Goal: Task Accomplishment & Management: Manage account settings

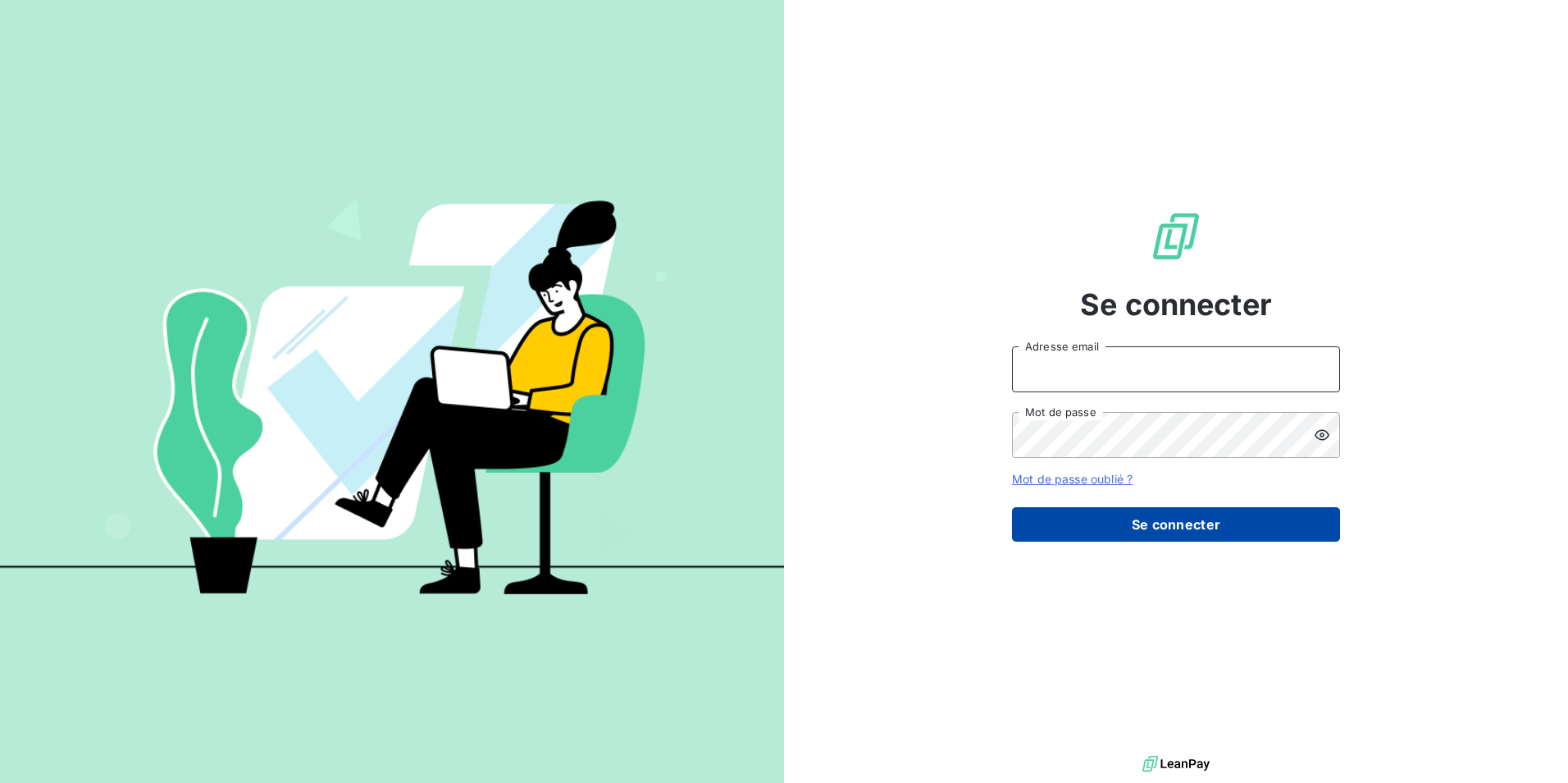
type input "[EMAIL_ADDRESS][DOMAIN_NAME]"
click at [1183, 517] on button "Se connecter" at bounding box center [1176, 525] width 328 height 35
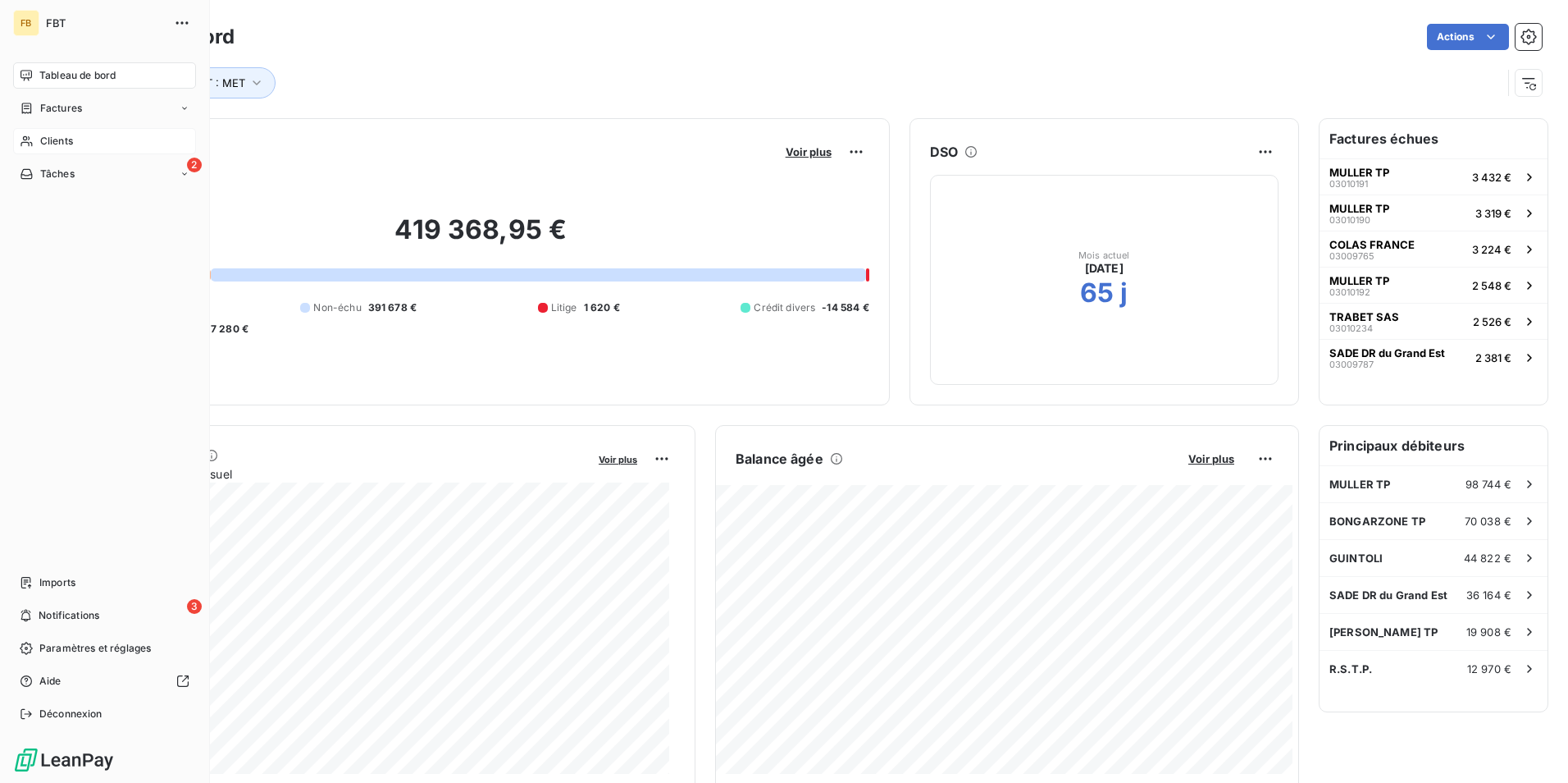
click at [64, 135] on span "Clients" at bounding box center [57, 141] width 33 height 14
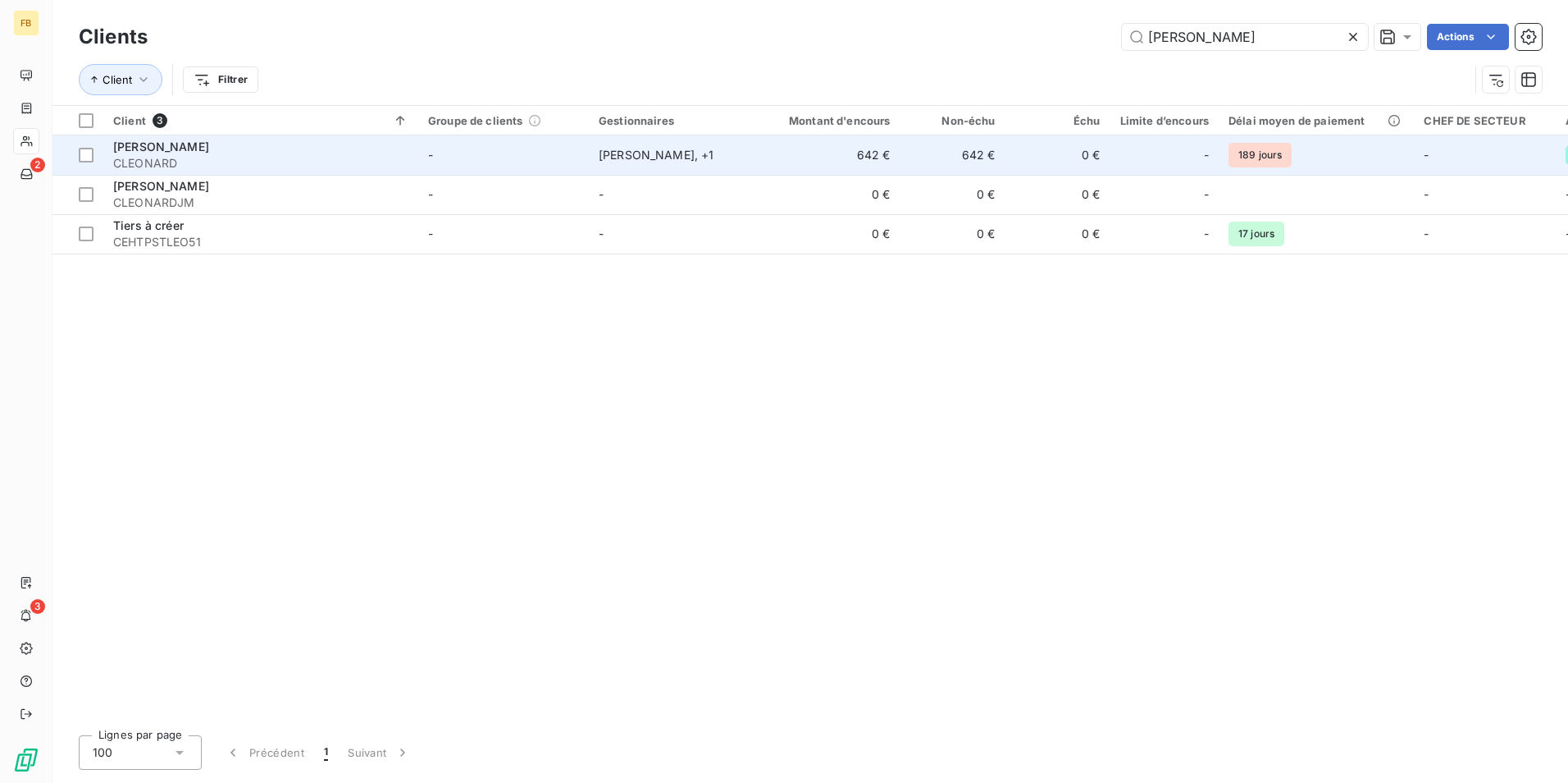
type input "[PERSON_NAME]"
click at [179, 155] on span "CLEONARD" at bounding box center [260, 163] width 295 height 16
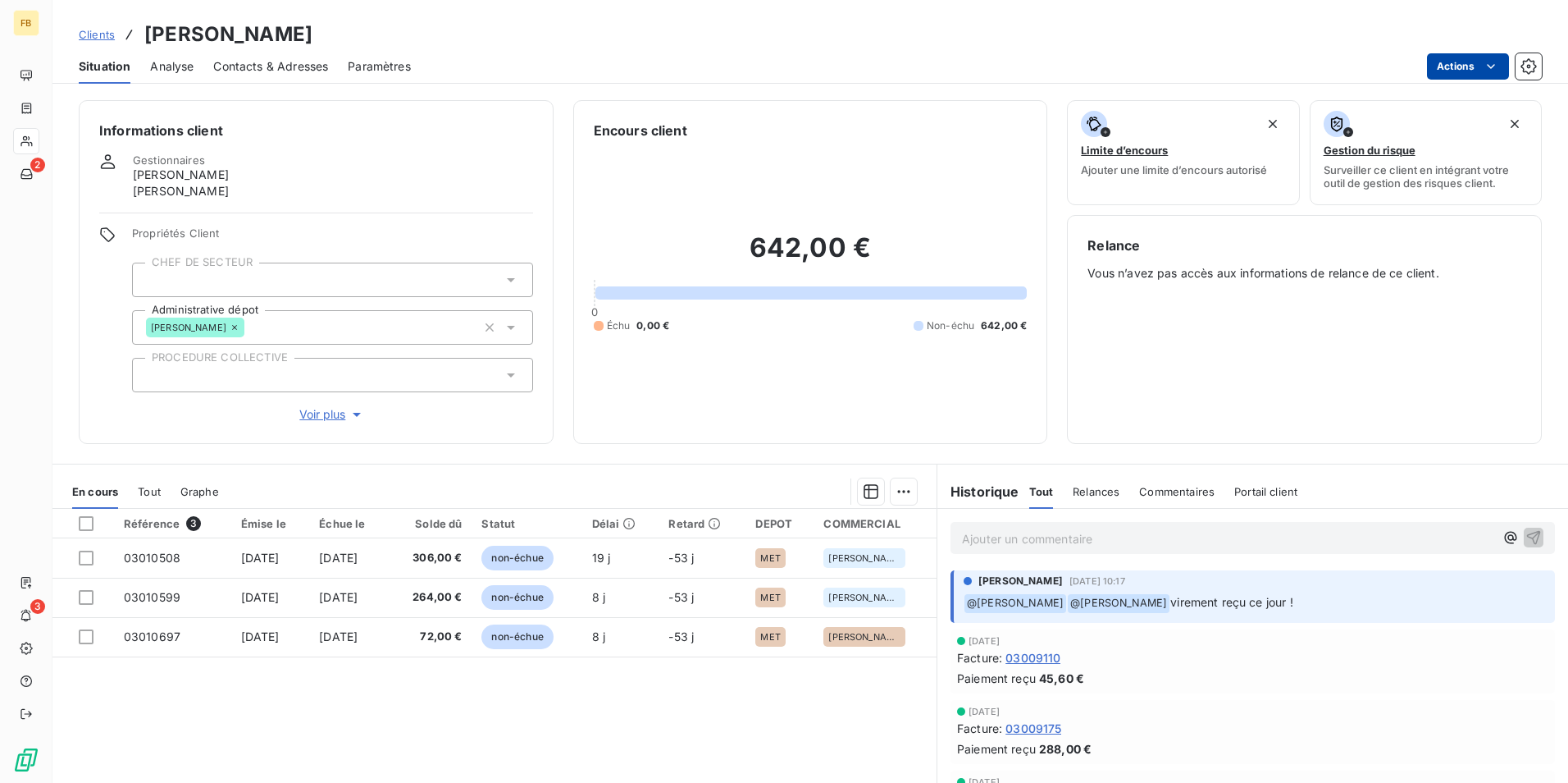
click at [1501, 63] on html "FB 2 3 Clients [PERSON_NAME] Situation Analyse Contacts & Adresses Paramètres A…" at bounding box center [784, 392] width 1568 height 783
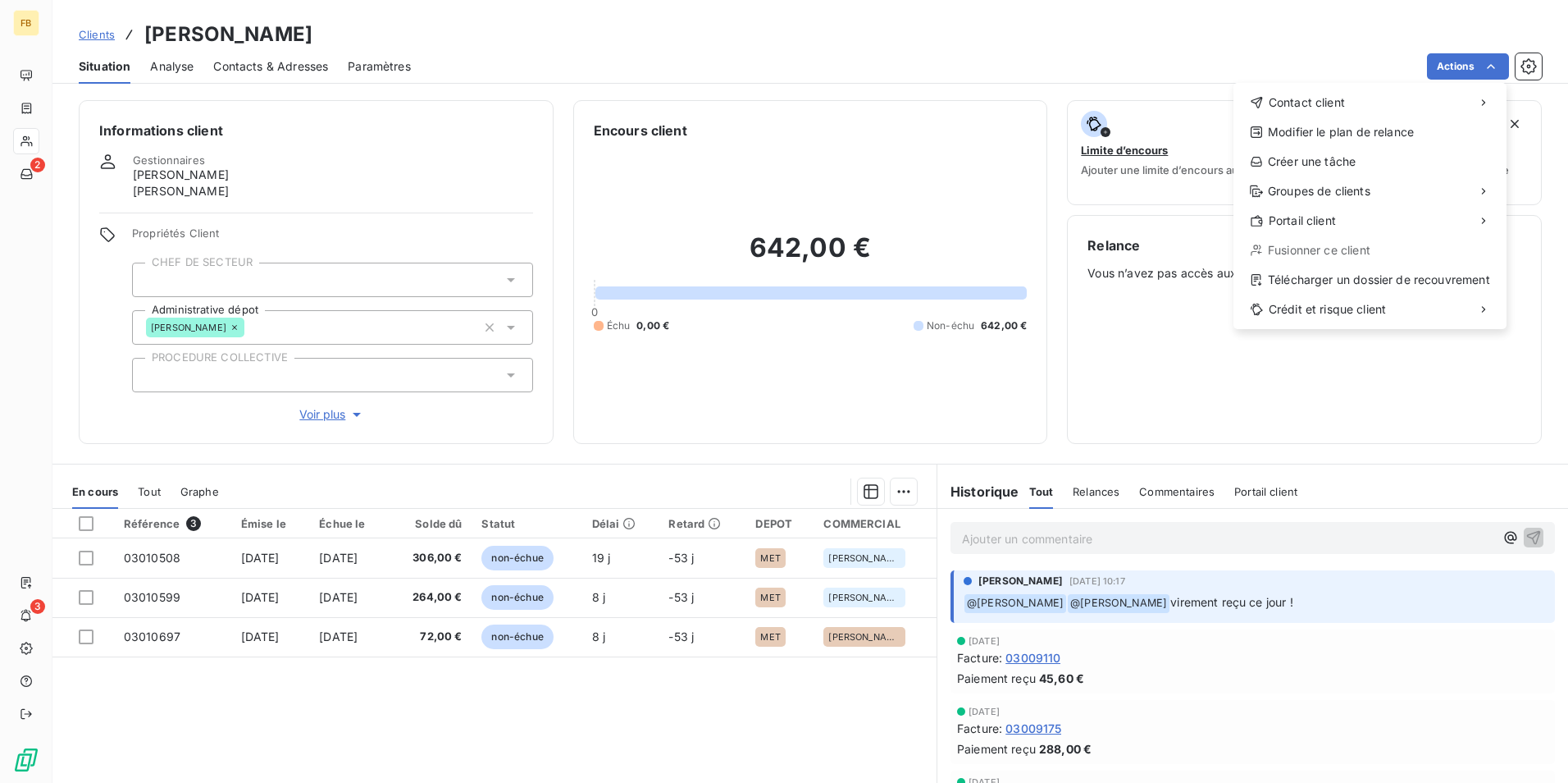
click at [1321, 61] on html "FB 2 3 Clients [PERSON_NAME] Situation Analyse Contacts & Adresses Paramètres A…" at bounding box center [784, 392] width 1568 height 783
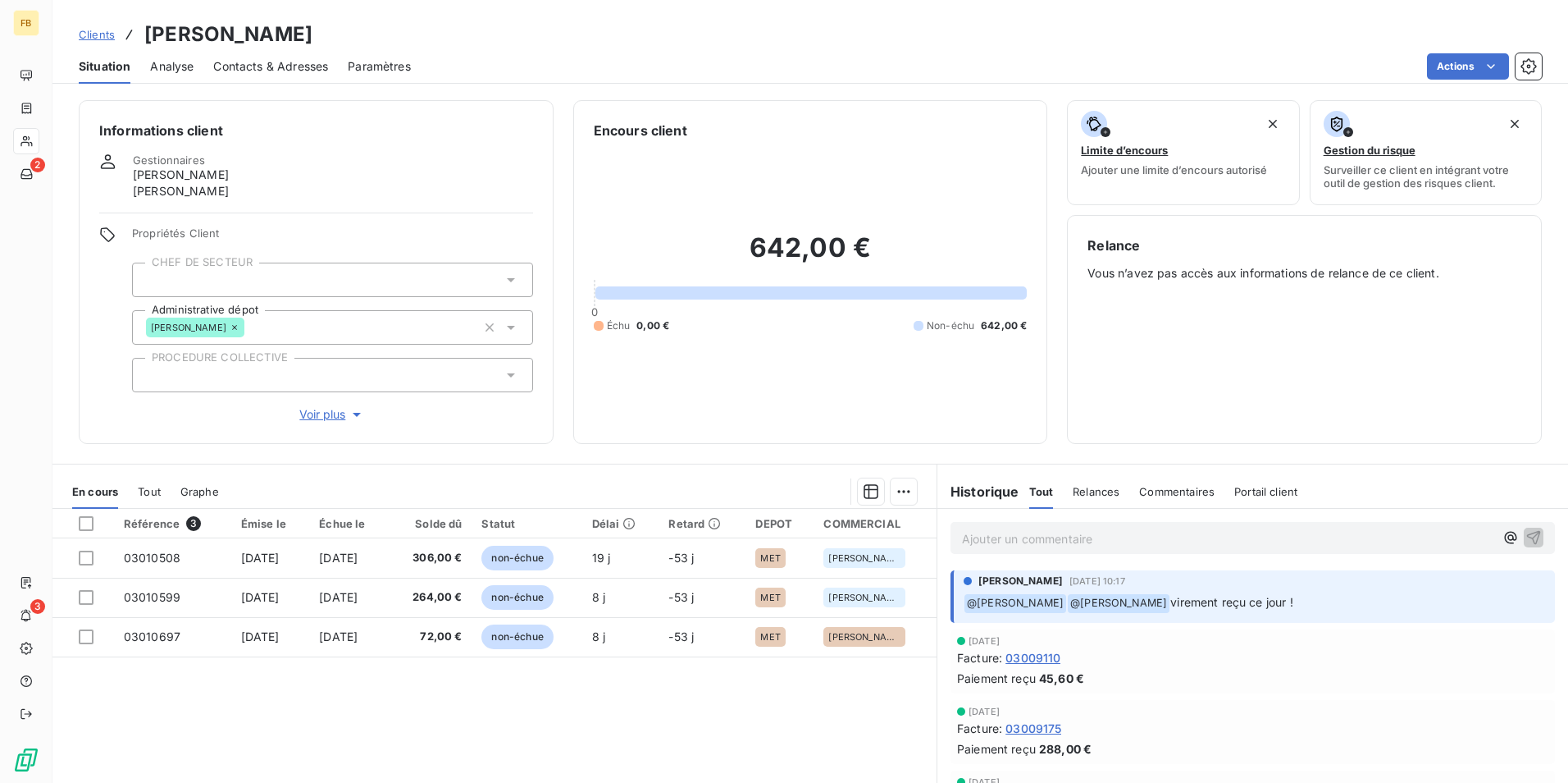
drag, startPoint x: 1066, startPoint y: 484, endPoint x: 1085, endPoint y: 491, distance: 20.2
click at [1073, 489] on span "Relances" at bounding box center [1096, 492] width 46 height 14
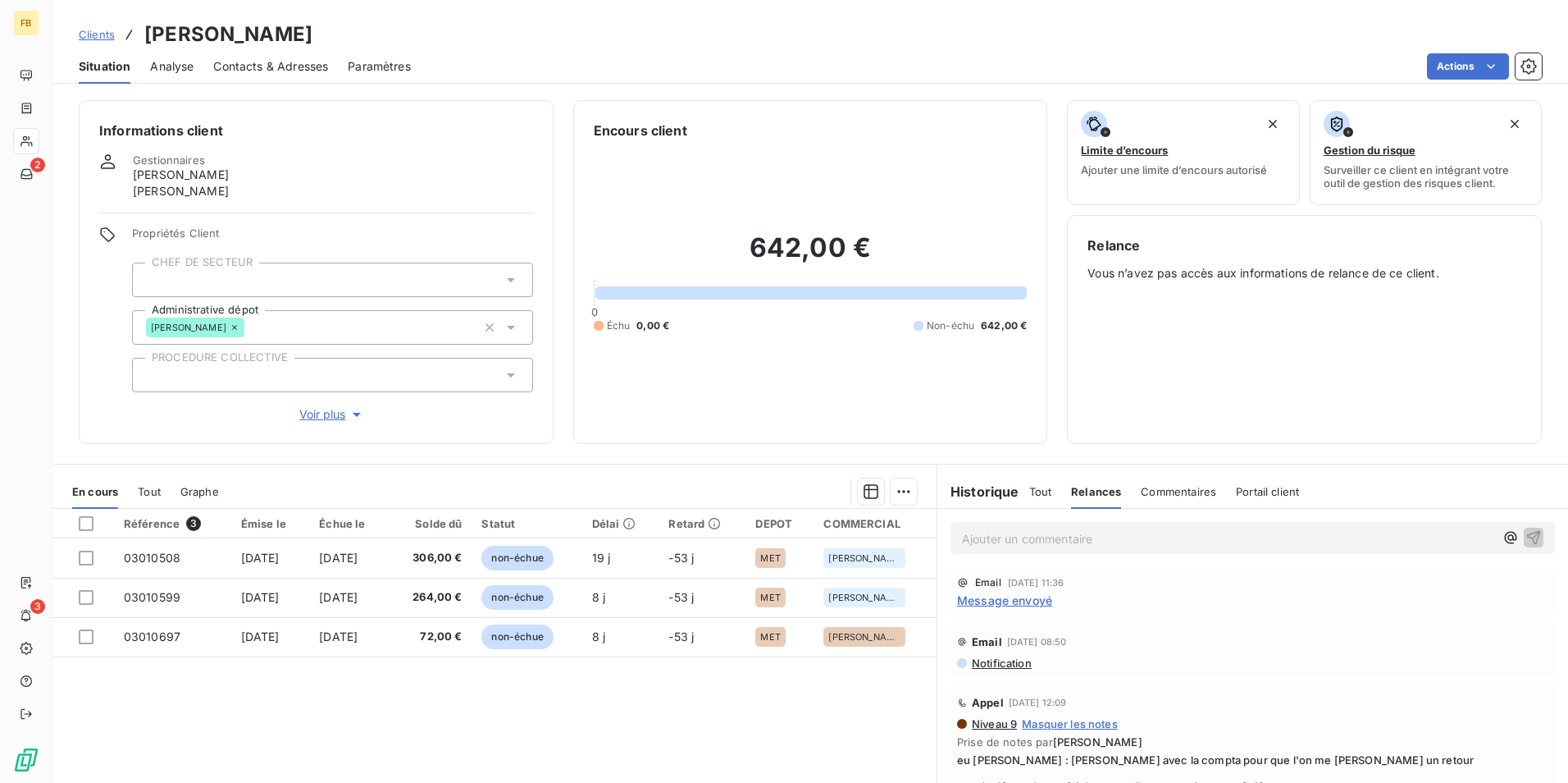
click at [1191, 491] on span "Commentaires" at bounding box center [1178, 492] width 75 height 14
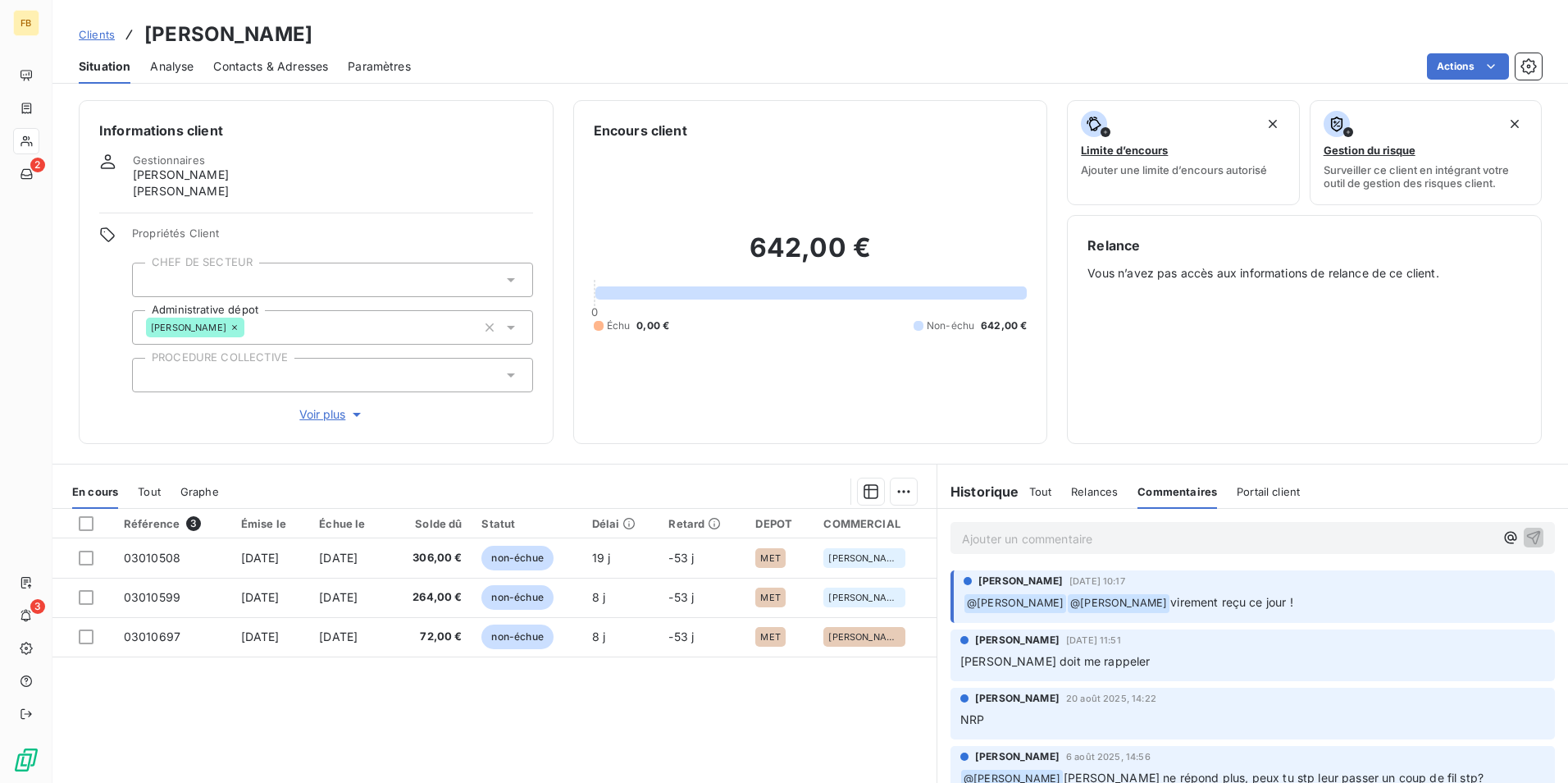
click at [1032, 493] on span "Tout" at bounding box center [1041, 492] width 23 height 14
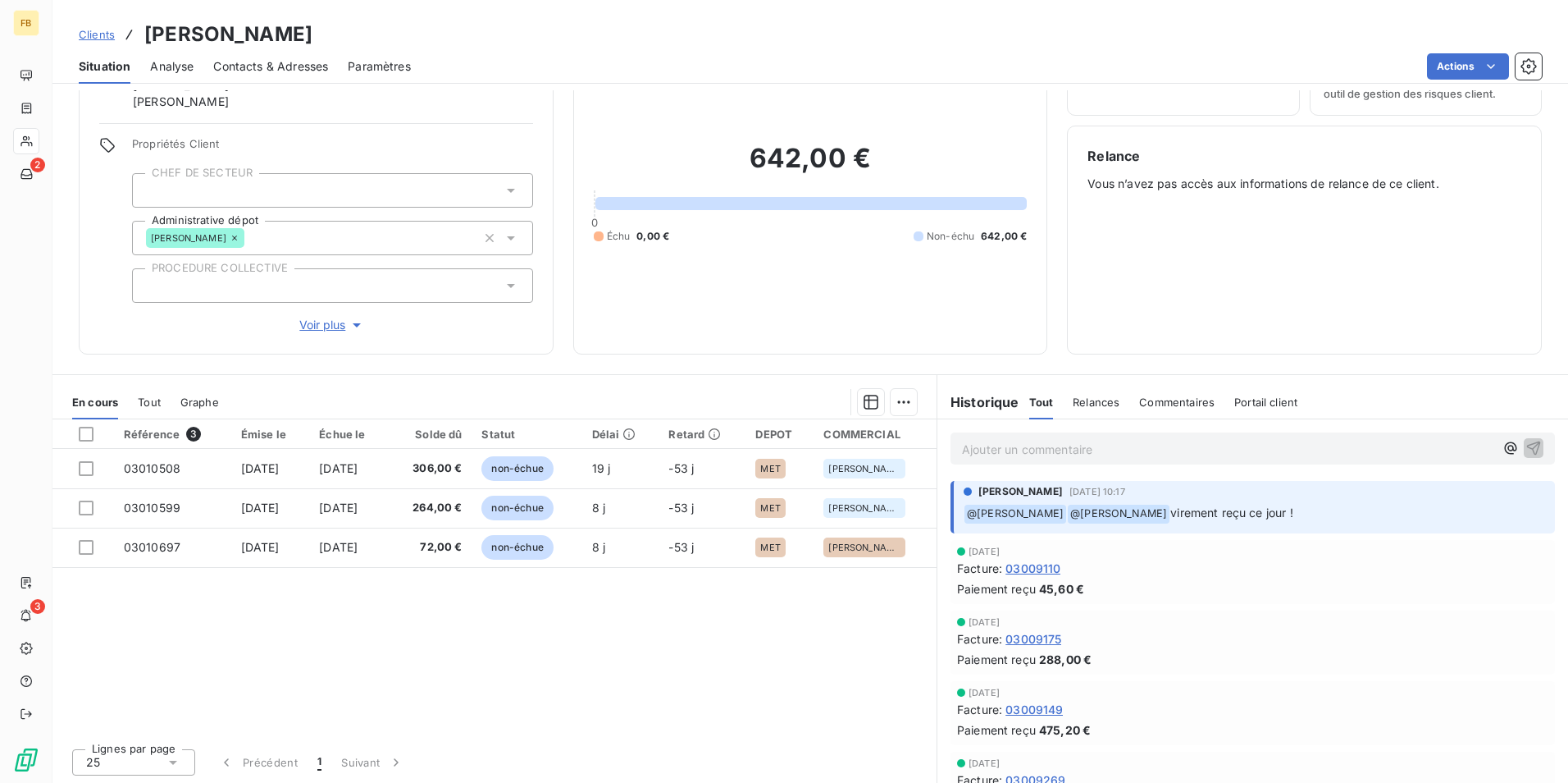
scroll to position [91, 0]
